Goal: Information Seeking & Learning: Find specific page/section

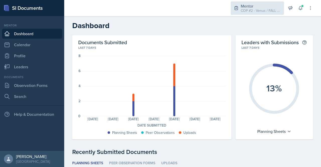
click at [255, 7] on div "Mentor" at bounding box center [261, 6] width 40 height 6
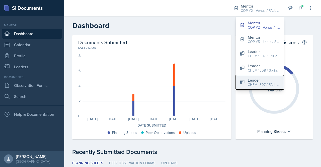
click at [263, 87] on button "Leader CHEM 1307 / FALL 2025" at bounding box center [260, 82] width 48 height 14
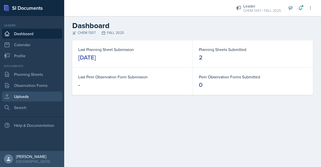
click at [25, 100] on link "Uploads" at bounding box center [32, 96] width 60 height 10
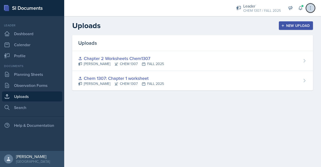
click at [313, 8] on button at bounding box center [310, 8] width 9 height 9
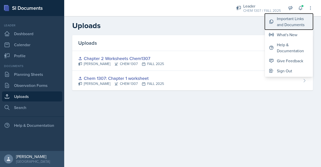
click at [295, 24] on div "Important Links and Documents" at bounding box center [293, 22] width 32 height 12
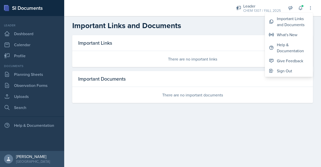
click at [277, 103] on div "Important Links There are no important links New Important Link [PERSON_NAME] L…" at bounding box center [192, 75] width 257 height 80
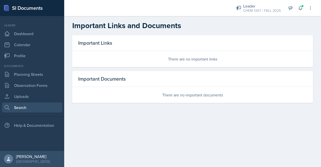
click at [24, 107] on link "Search" at bounding box center [32, 107] width 60 height 10
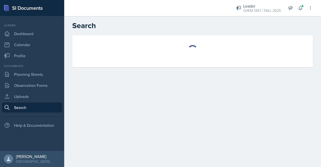
select select "all"
select select "1"
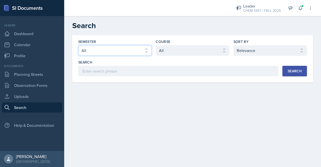
click at [130, 52] on select "Select semester All FALL 2025 Summer II 2025 Summer I 2025 Spring 2025 Fall 202…" at bounding box center [114, 50] width 73 height 11
click at [193, 136] on main "Search Semester Select semester All FALL 2025 Summer II 2025 Summer I 2025 Spri…" at bounding box center [192, 91] width 257 height 151
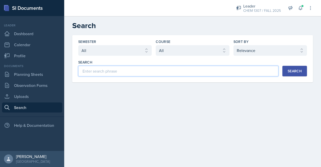
click at [139, 74] on input at bounding box center [178, 71] width 200 height 11
type input "History 1305"
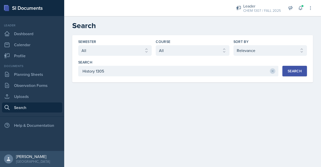
click at [293, 70] on div "Search" at bounding box center [295, 71] width 14 height 4
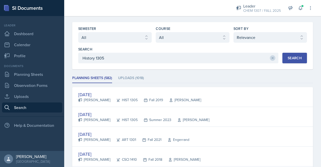
scroll to position [2, 0]
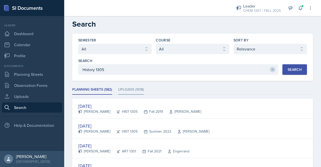
click at [131, 90] on li "Uploads (1018)" at bounding box center [131, 90] width 26 height 10
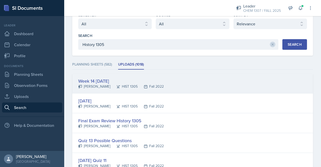
scroll to position [32, 0]
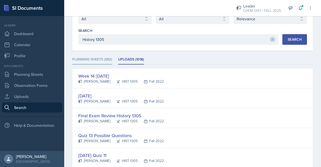
click at [96, 57] on li "Planning Sheets (582)" at bounding box center [92, 60] width 40 height 10
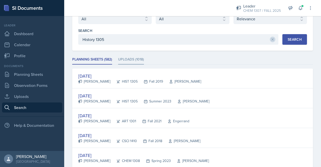
click at [128, 62] on li "Uploads (1018)" at bounding box center [131, 60] width 26 height 10
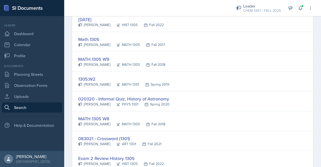
scroll to position [306, 0]
